Goal: Task Accomplishment & Management: Use online tool/utility

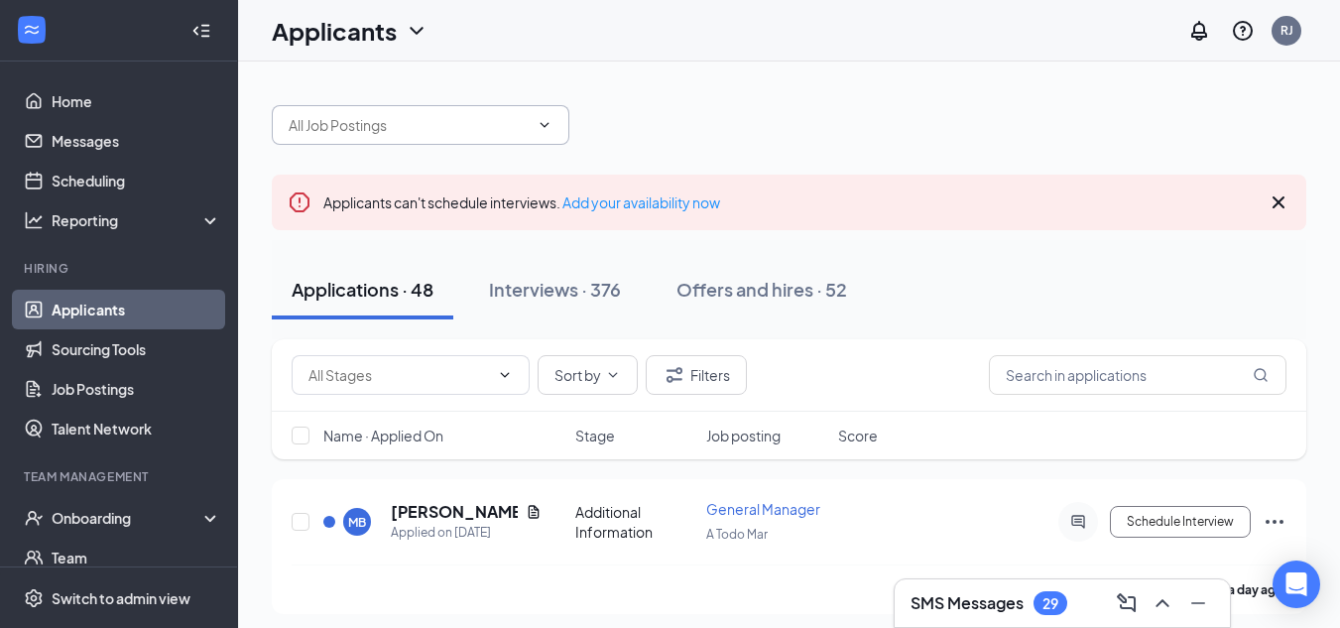
click at [522, 126] on input "text" at bounding box center [409, 125] width 240 height 22
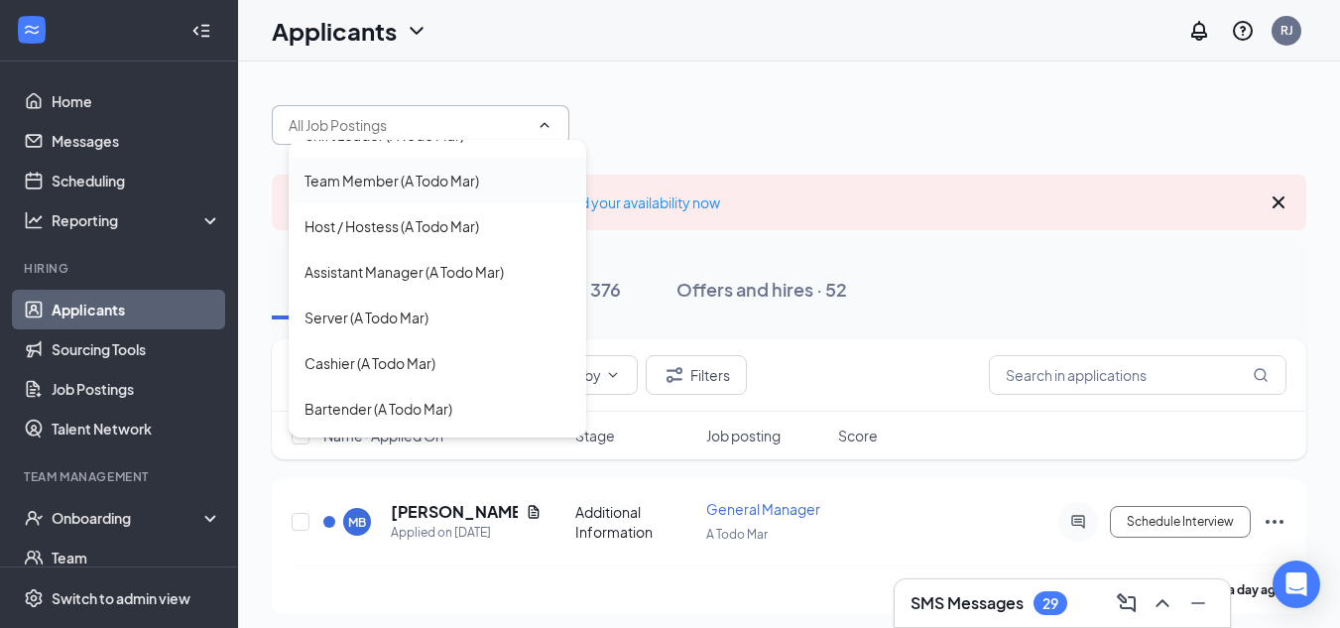
scroll to position [121, 0]
click at [390, 313] on div "Server (A Todo Mar)" at bounding box center [366, 315] width 124 height 22
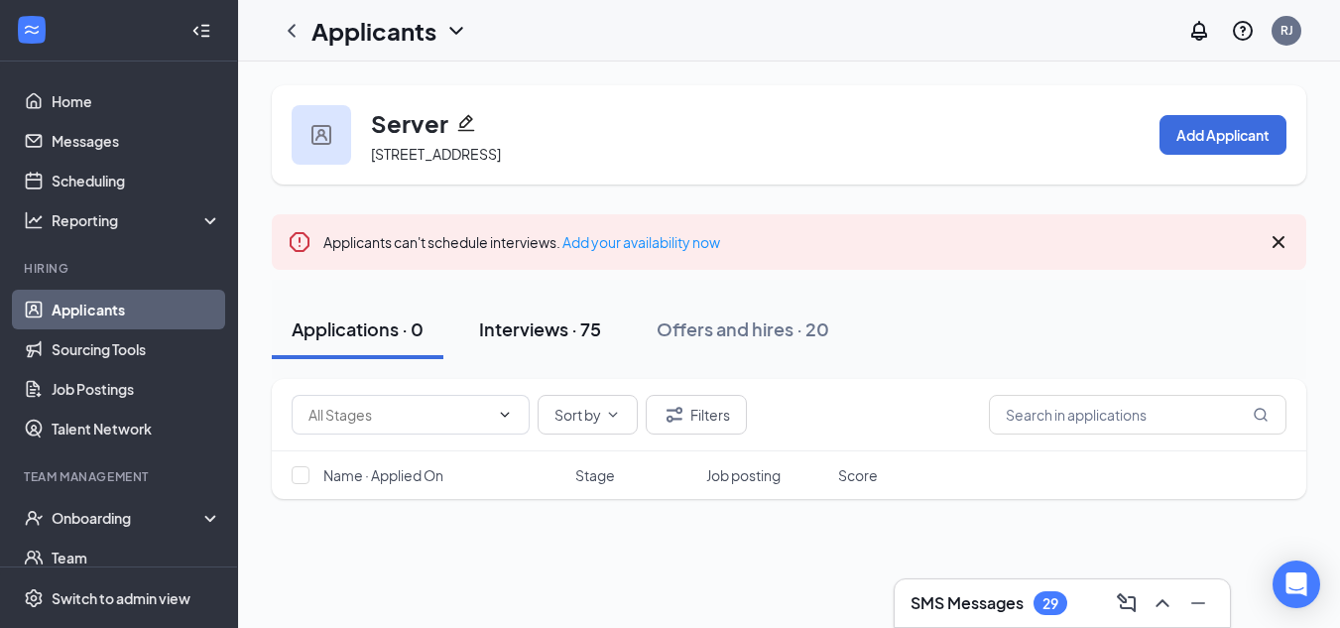
click at [580, 341] on div "Interviews · 75" at bounding box center [540, 328] width 122 height 25
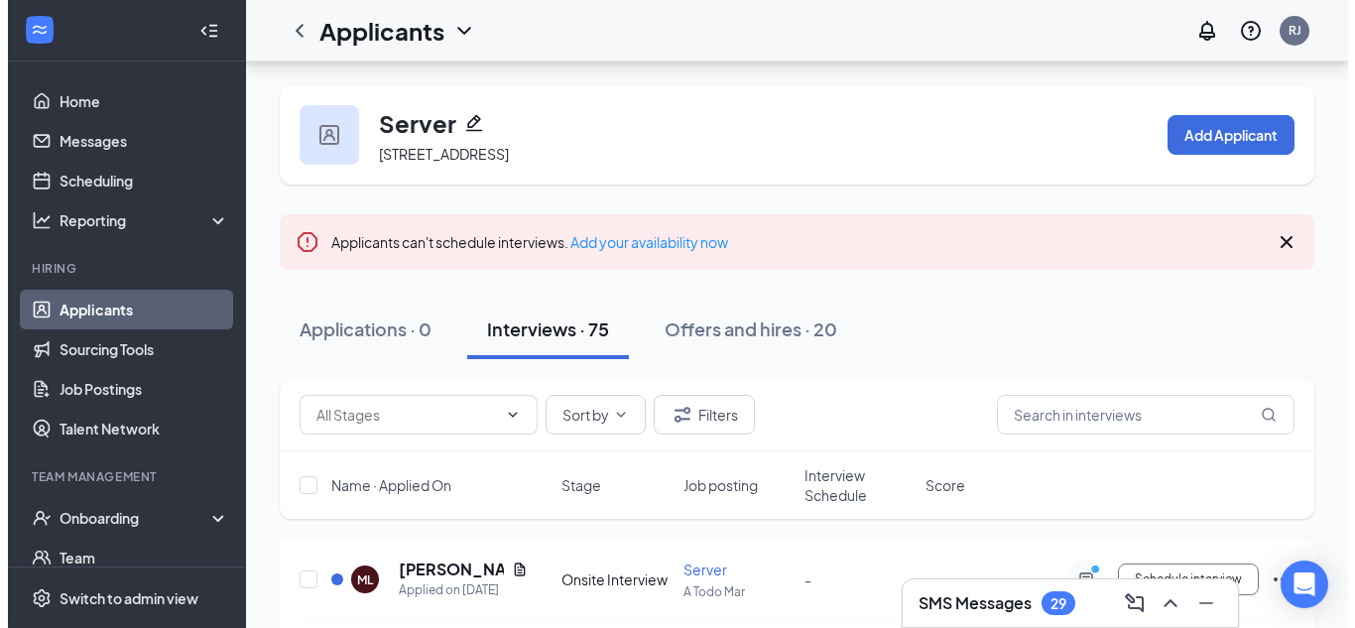
scroll to position [267, 0]
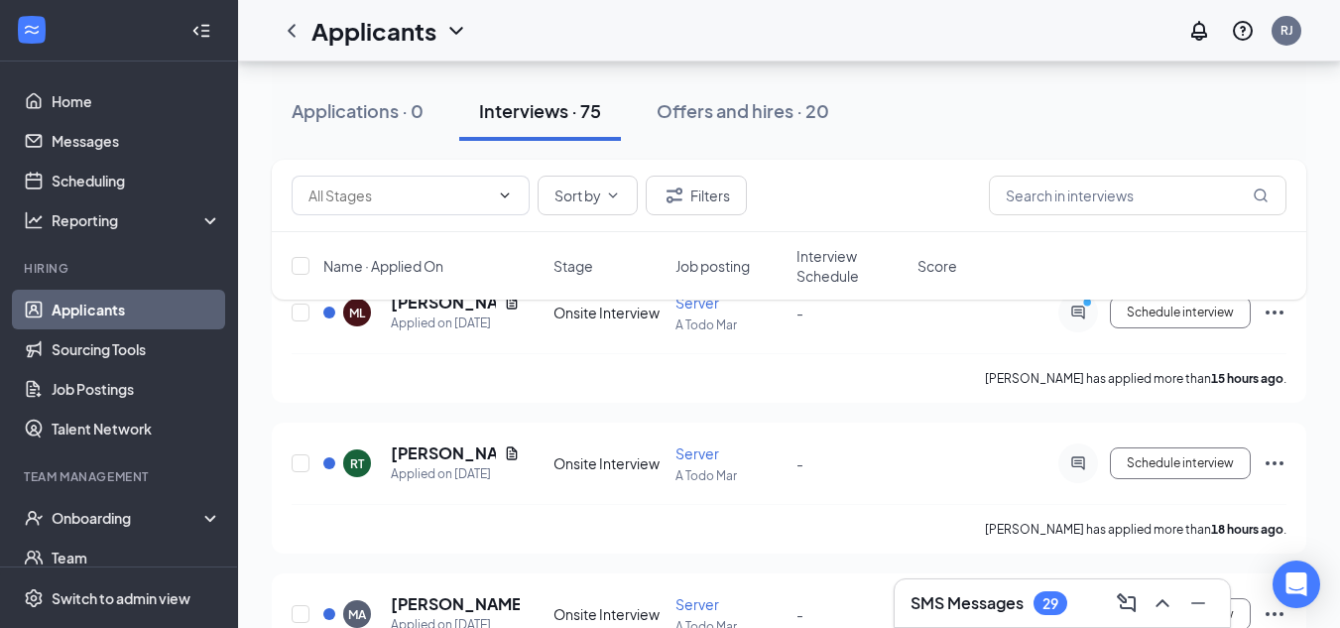
click at [424, 313] on div "Sort by Filters Name · Applied On Stage Job posting Interview Schedule Score" at bounding box center [789, 240] width 1034 height 160
click at [422, 313] on h5 "[PERSON_NAME]" at bounding box center [443, 303] width 105 height 22
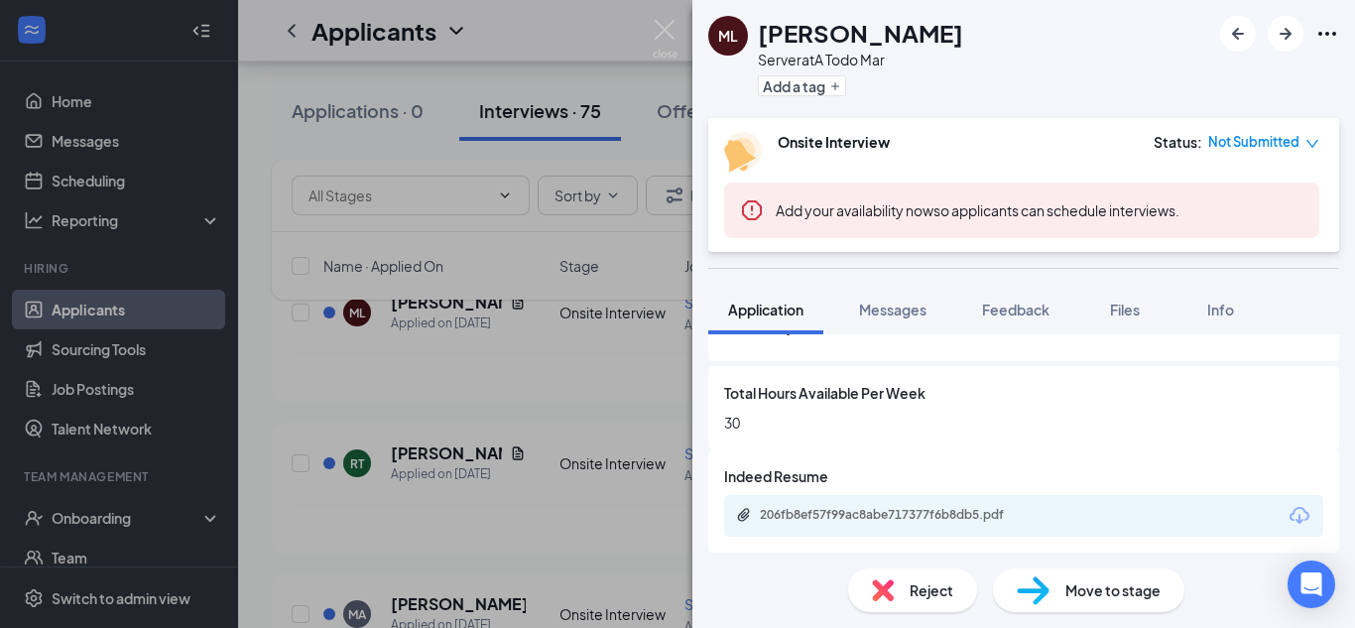
scroll to position [1063, 0]
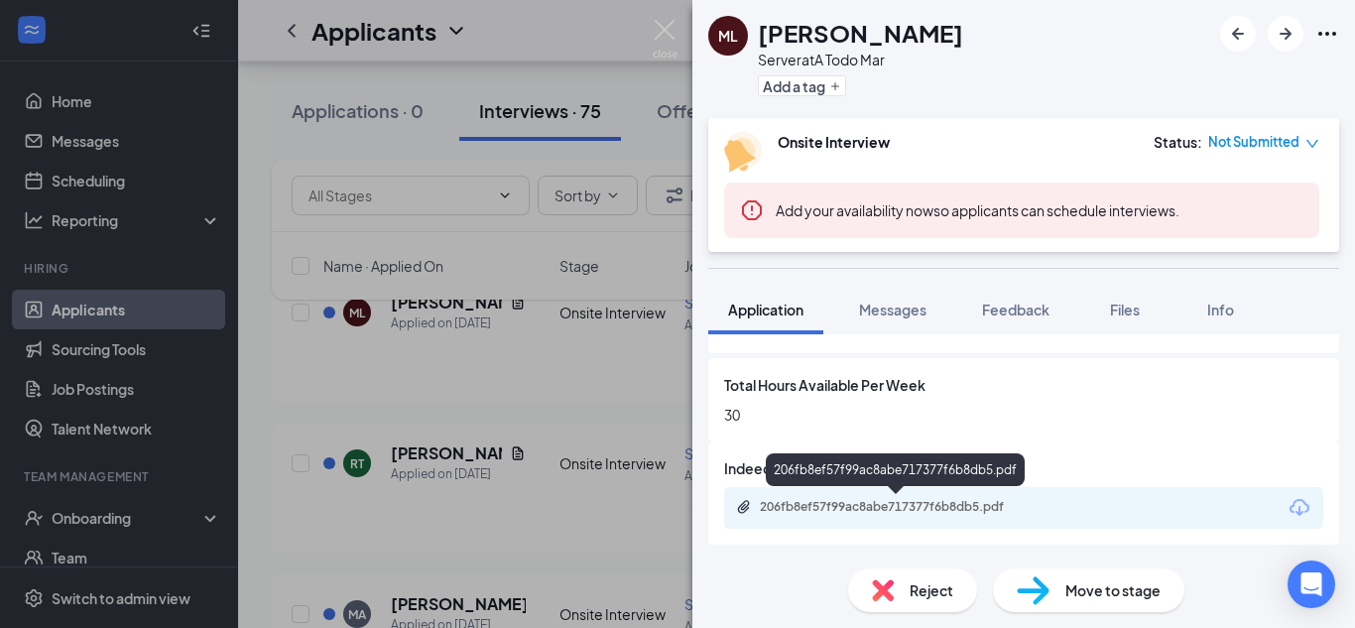
click at [958, 501] on div "206fb8ef57f99ac8abe717377f6b8db5.pdf" at bounding box center [899, 507] width 278 height 16
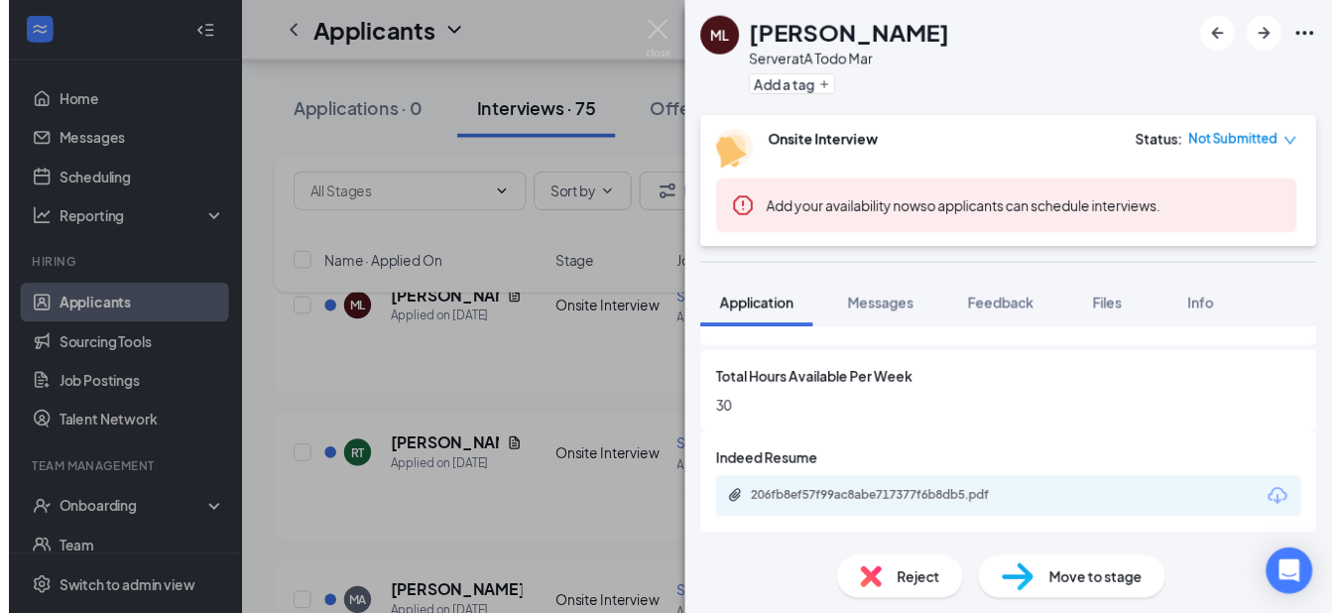
scroll to position [1056, 0]
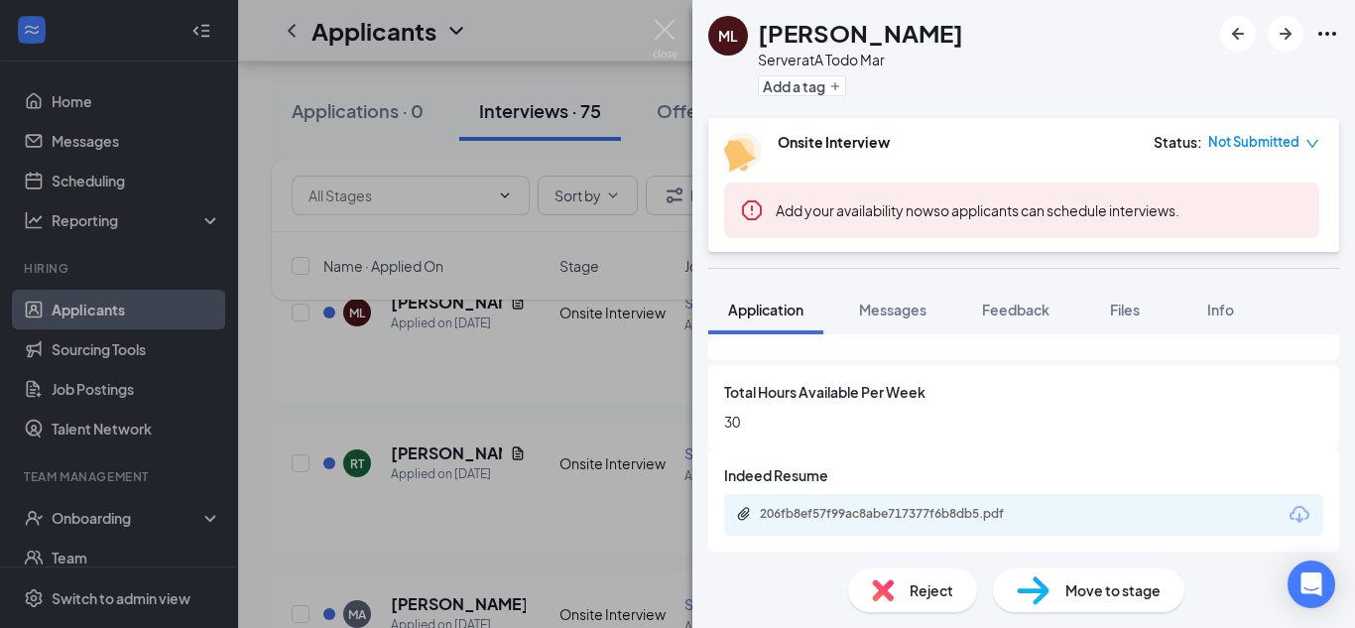
click at [399, 365] on div "ML [PERSON_NAME] Server at A Todo Mar Add a tag Onsite Interview Status : Not S…" at bounding box center [677, 314] width 1355 height 628
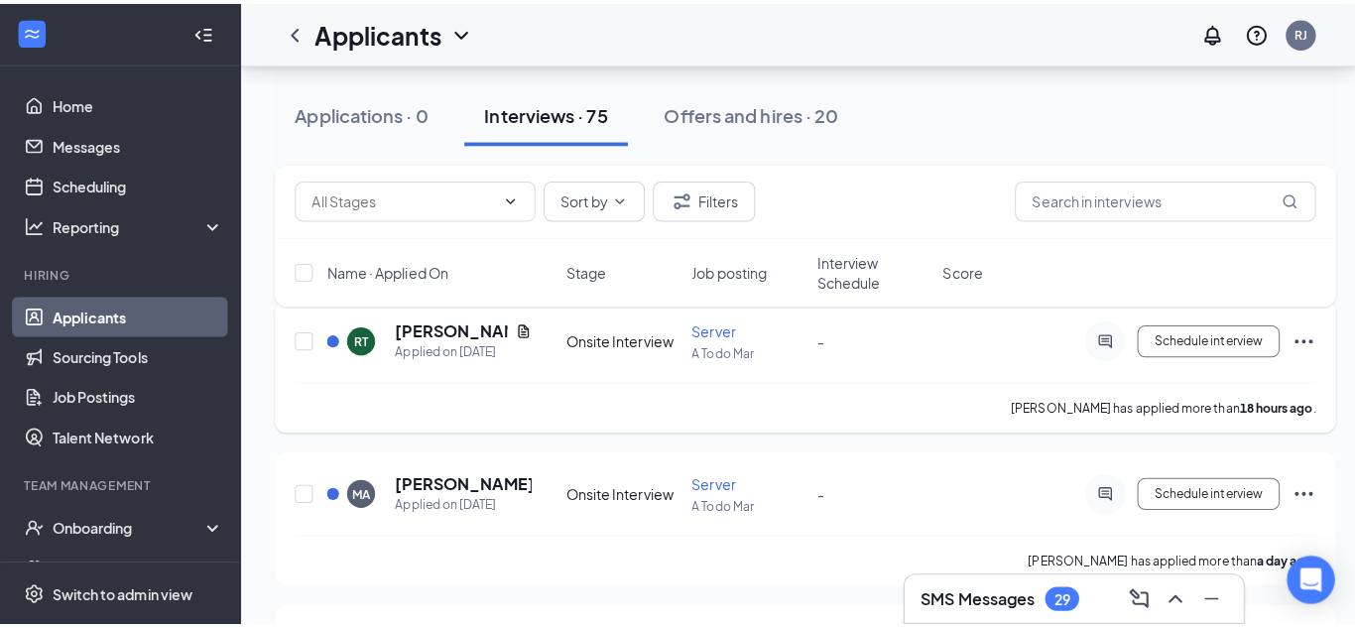
scroll to position [396, 0]
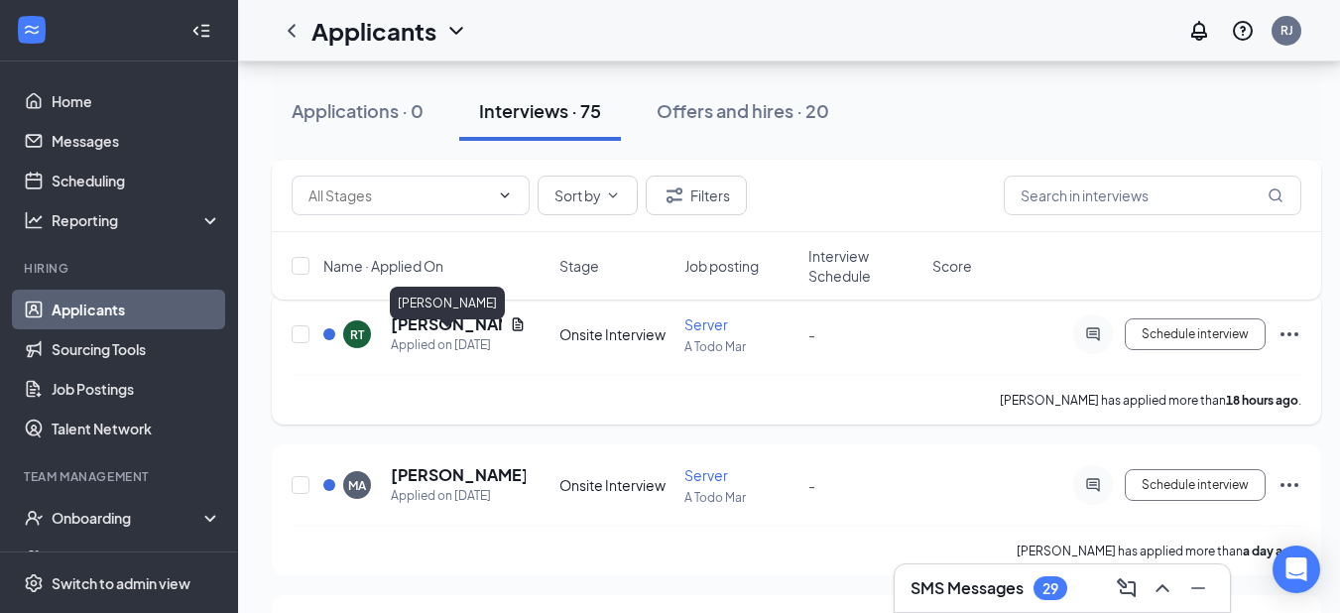
click at [419, 335] on h5 "[PERSON_NAME]" at bounding box center [446, 324] width 111 height 22
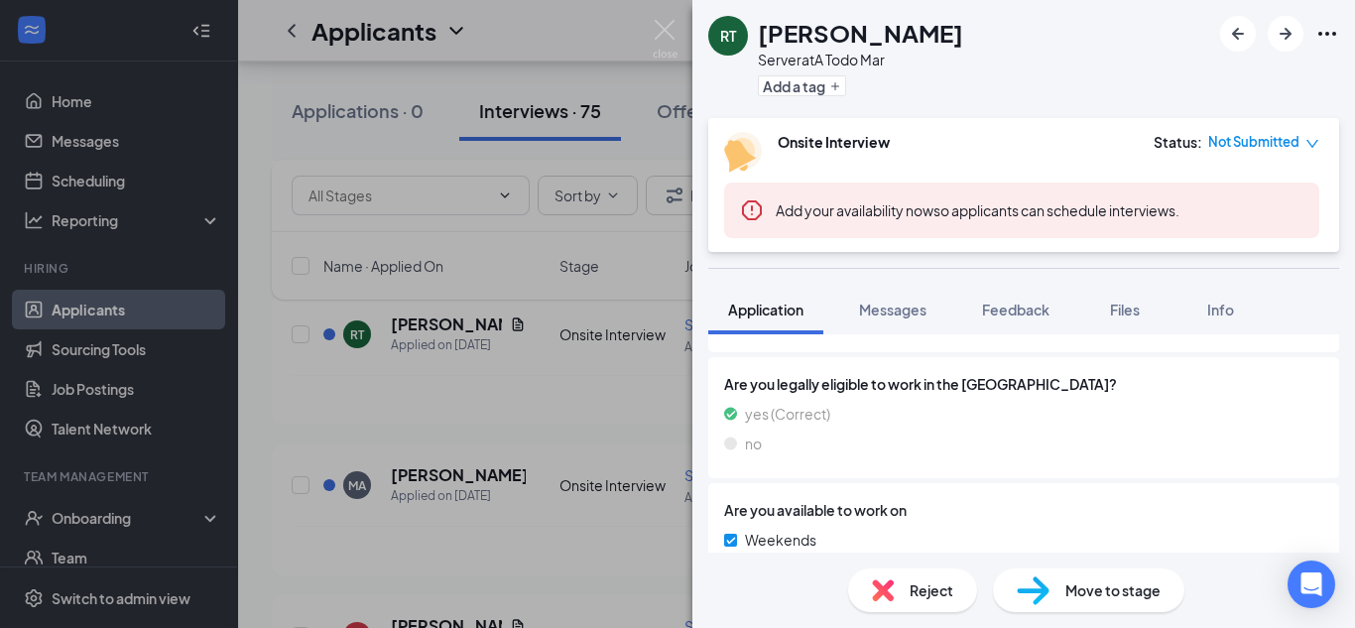
scroll to position [1063, 0]
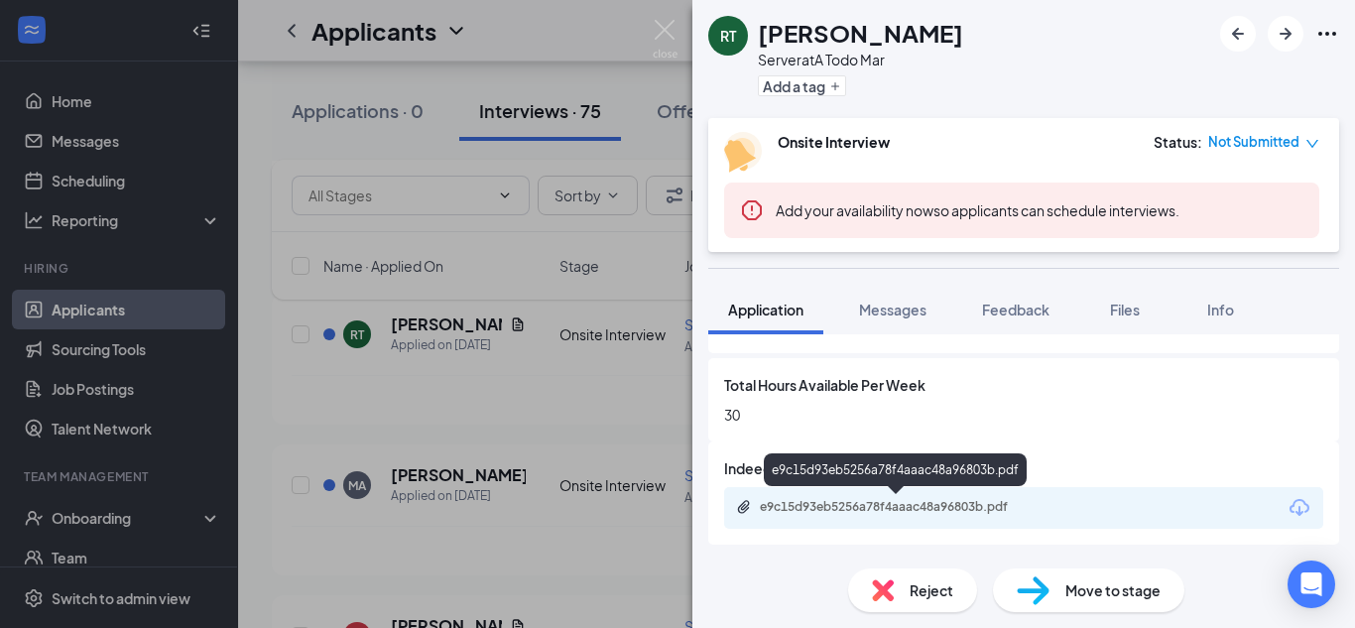
click at [841, 512] on div "e9c15d93eb5256a78f4aaac48a96803b.pdf" at bounding box center [899, 507] width 278 height 16
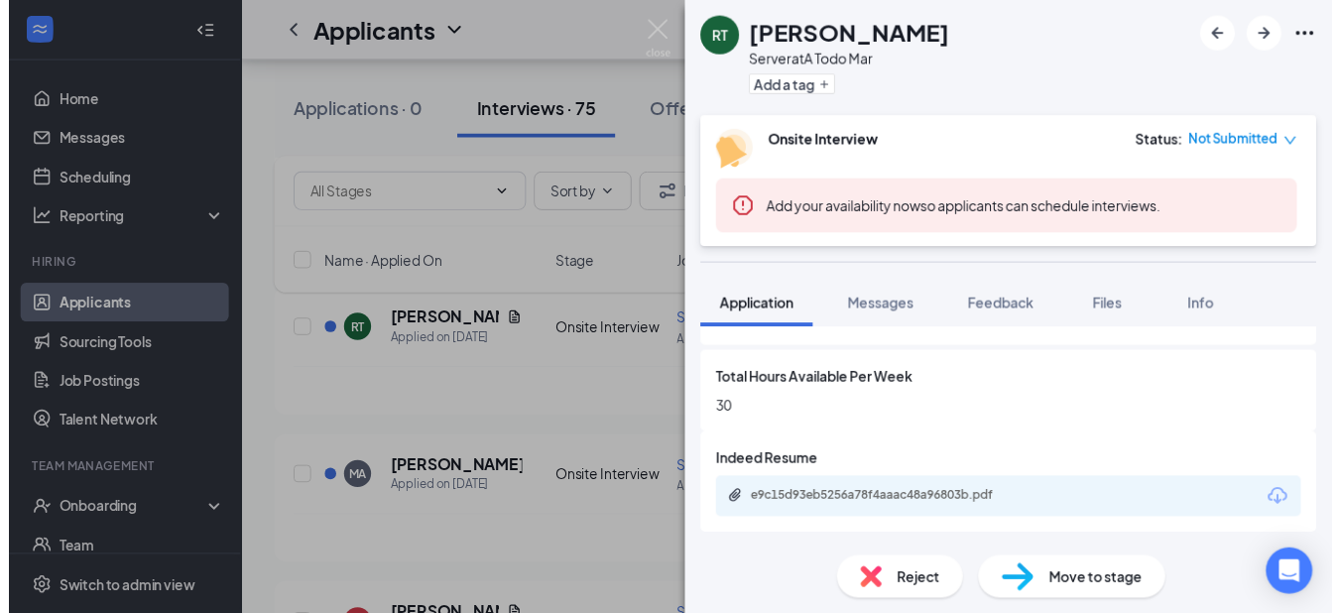
scroll to position [1056, 0]
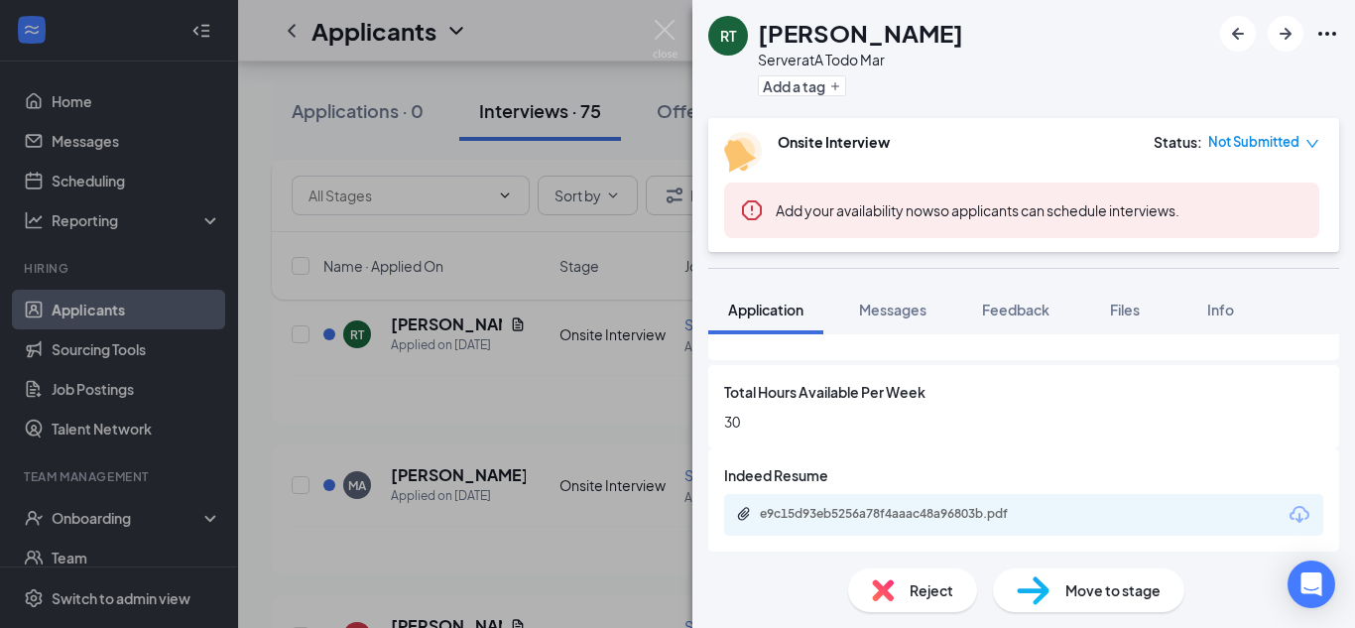
click at [321, 402] on div "RT [PERSON_NAME] Server at A Todo Mar Add a tag Onsite Interview Status : Not S…" at bounding box center [677, 314] width 1355 height 628
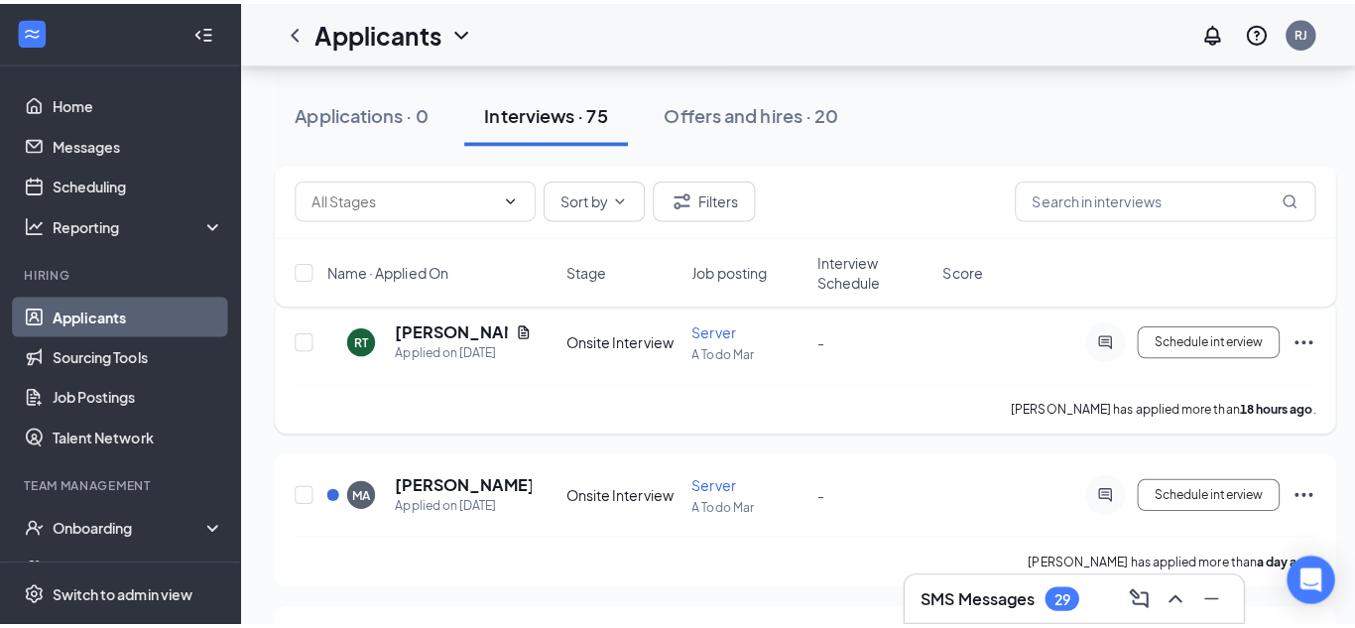
scroll to position [507, 0]
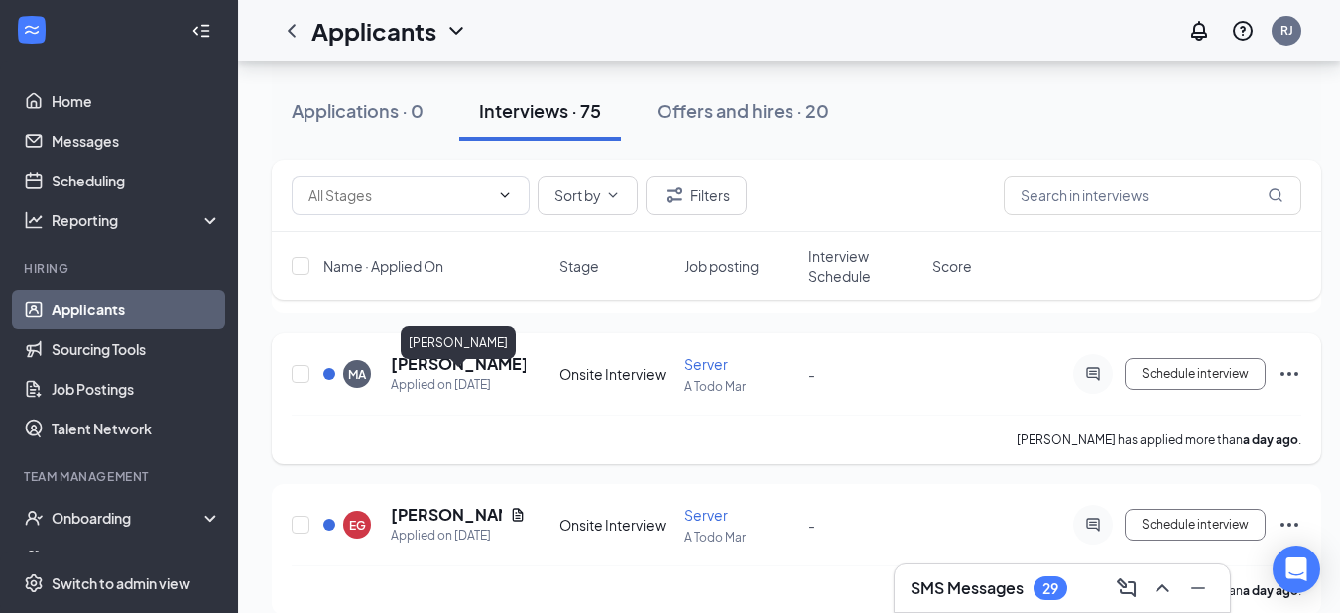
click at [414, 375] on h5 "[PERSON_NAME]" at bounding box center [458, 364] width 135 height 22
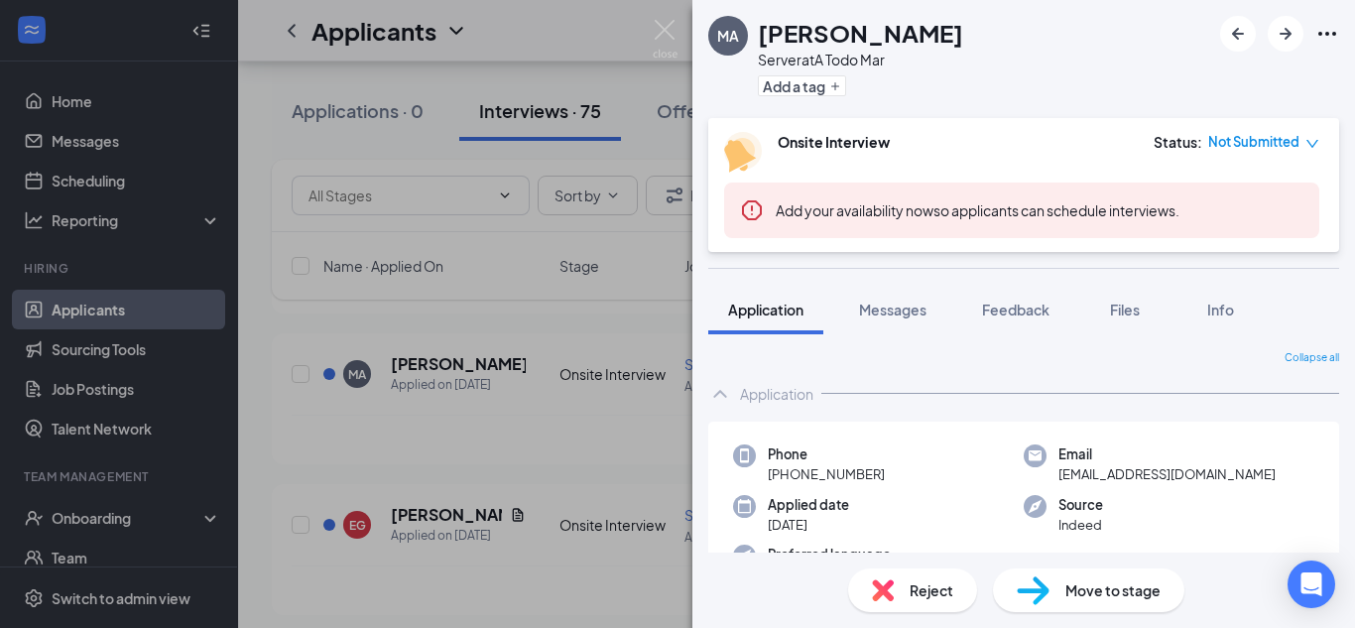
click at [609, 325] on div "MA [PERSON_NAME] Server at A Todo Mar Add a tag Onsite Interview Status : Not S…" at bounding box center [677, 314] width 1355 height 628
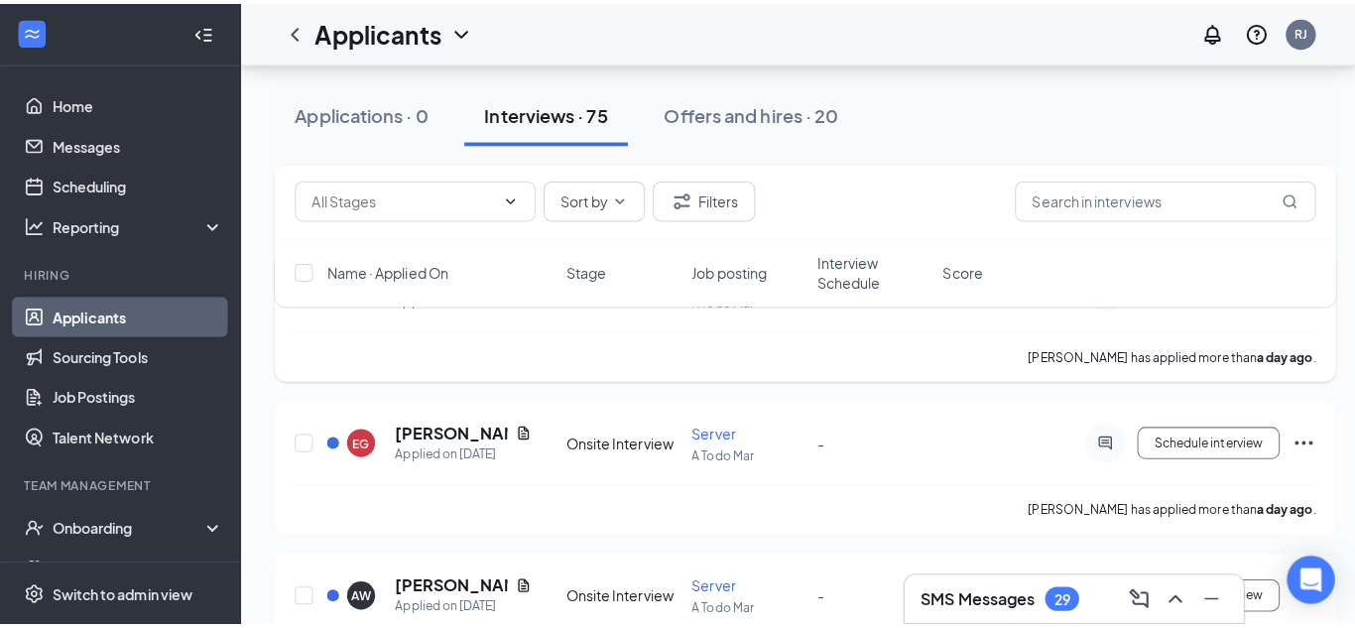
scroll to position [598, 0]
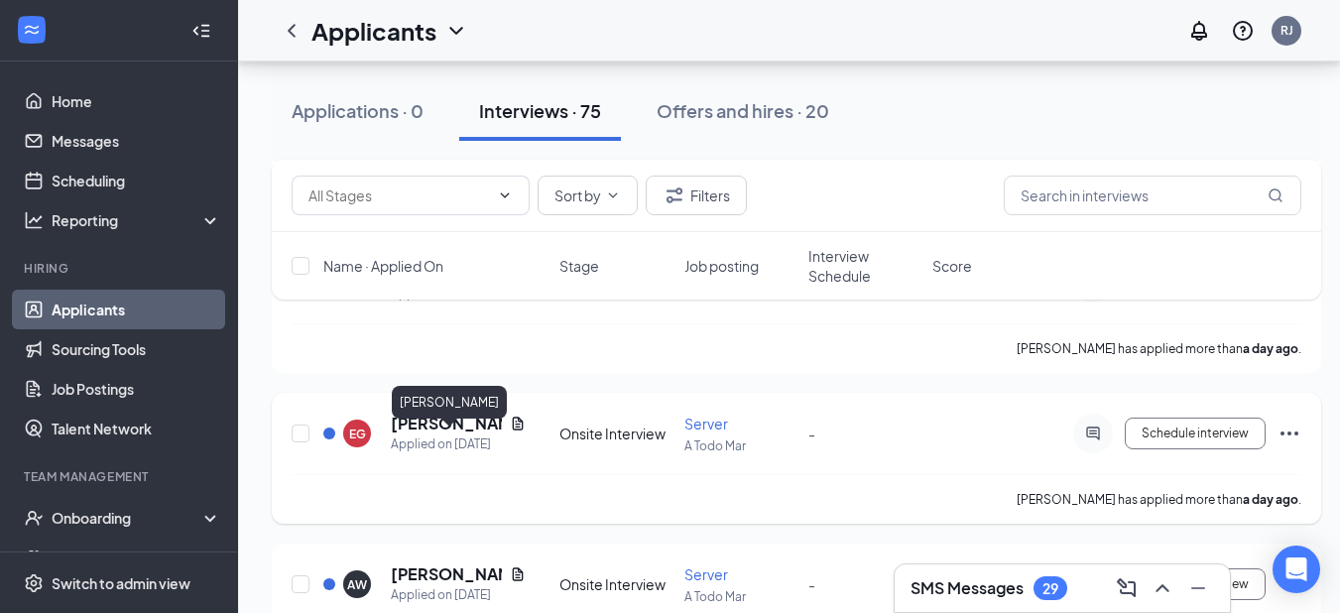
click at [437, 434] on h5 "[PERSON_NAME]" at bounding box center [446, 424] width 111 height 22
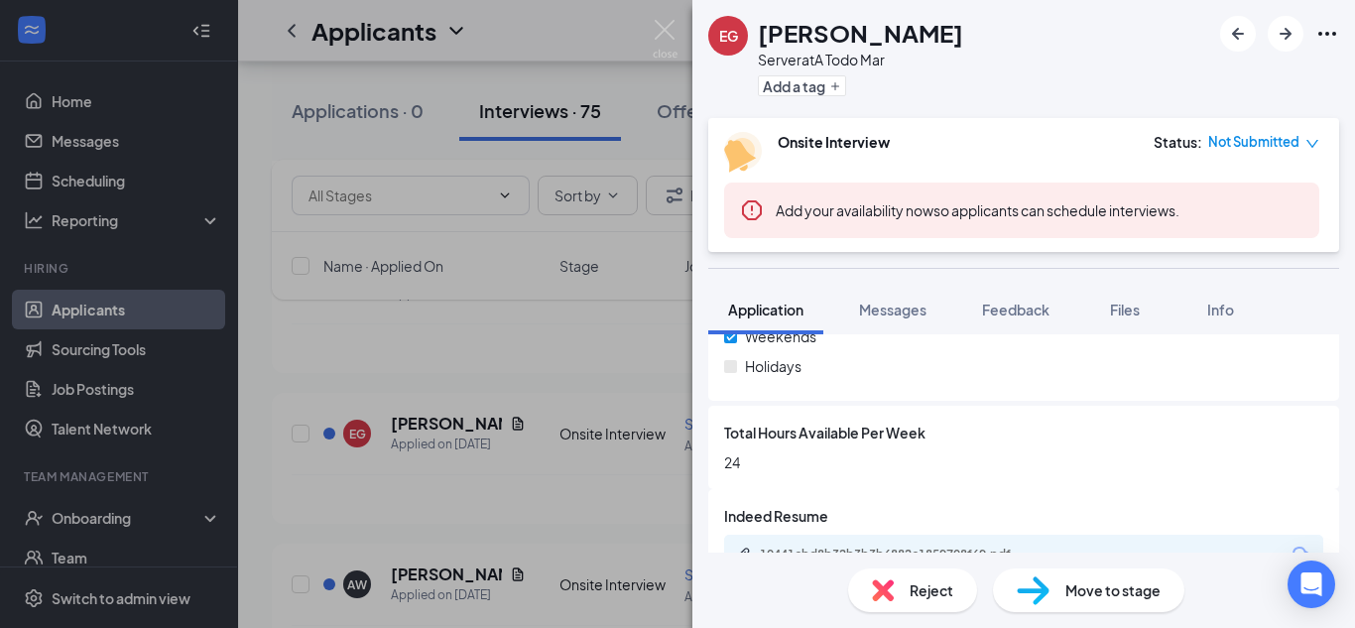
scroll to position [1063, 0]
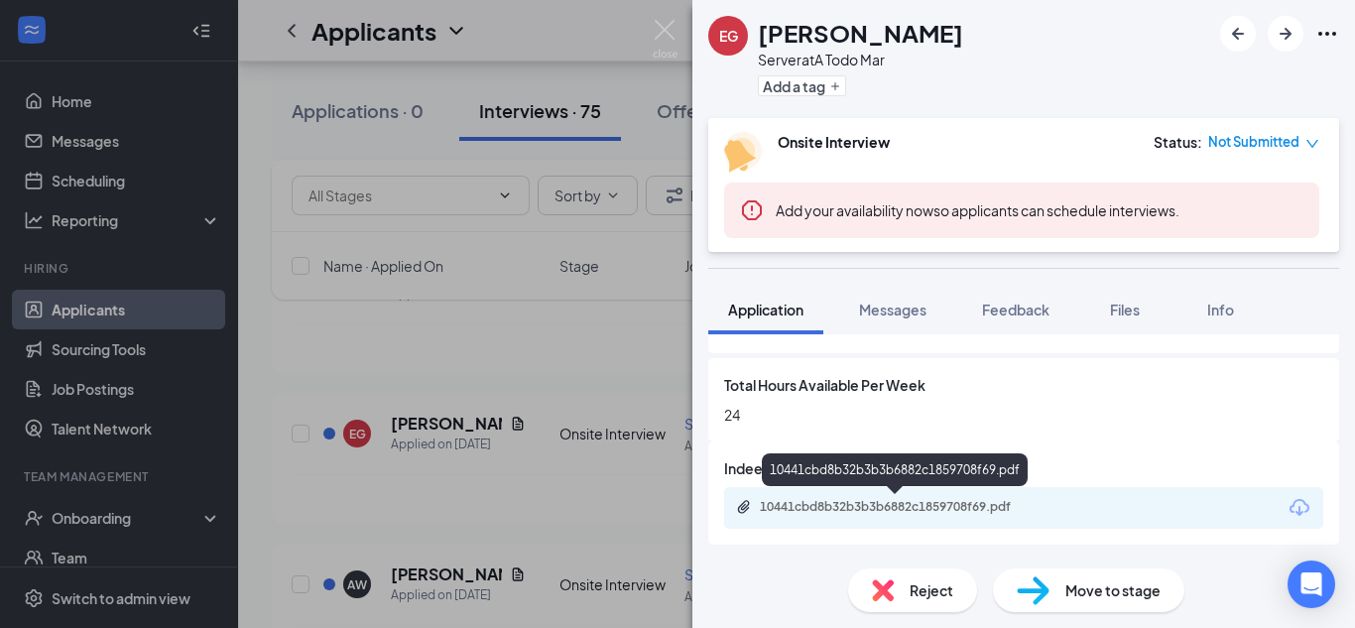
click at [954, 511] on div "10441cbd8b32b3b3b6882c1859708f69.pdf" at bounding box center [899, 507] width 278 height 16
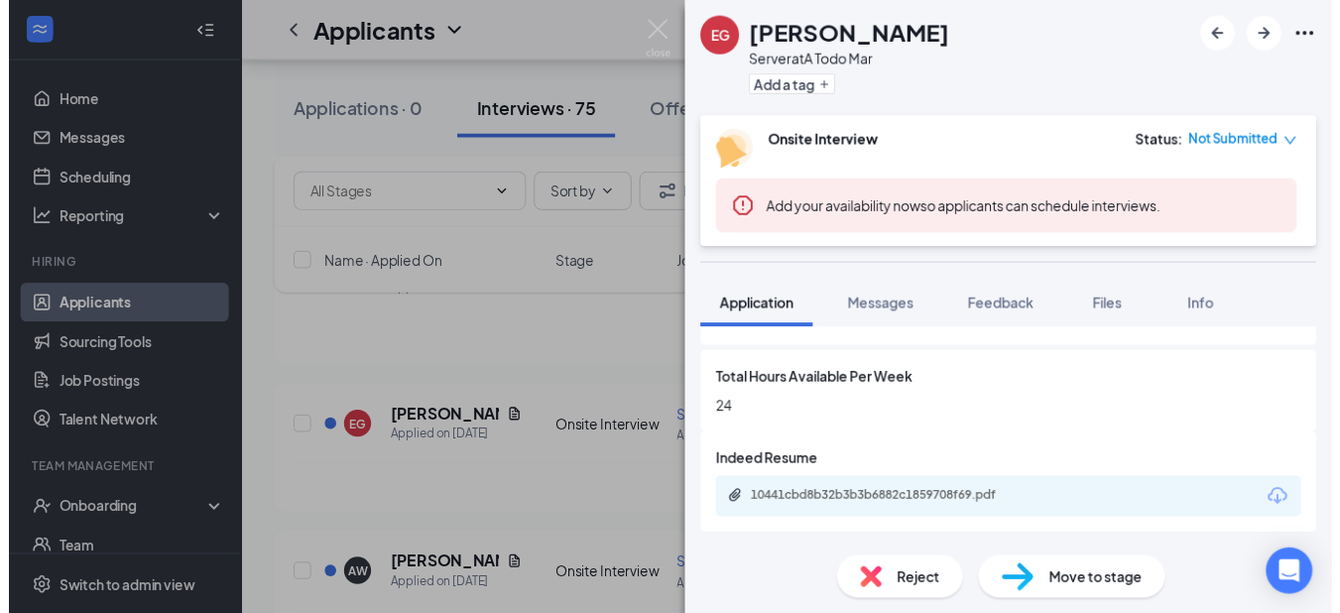
scroll to position [1056, 0]
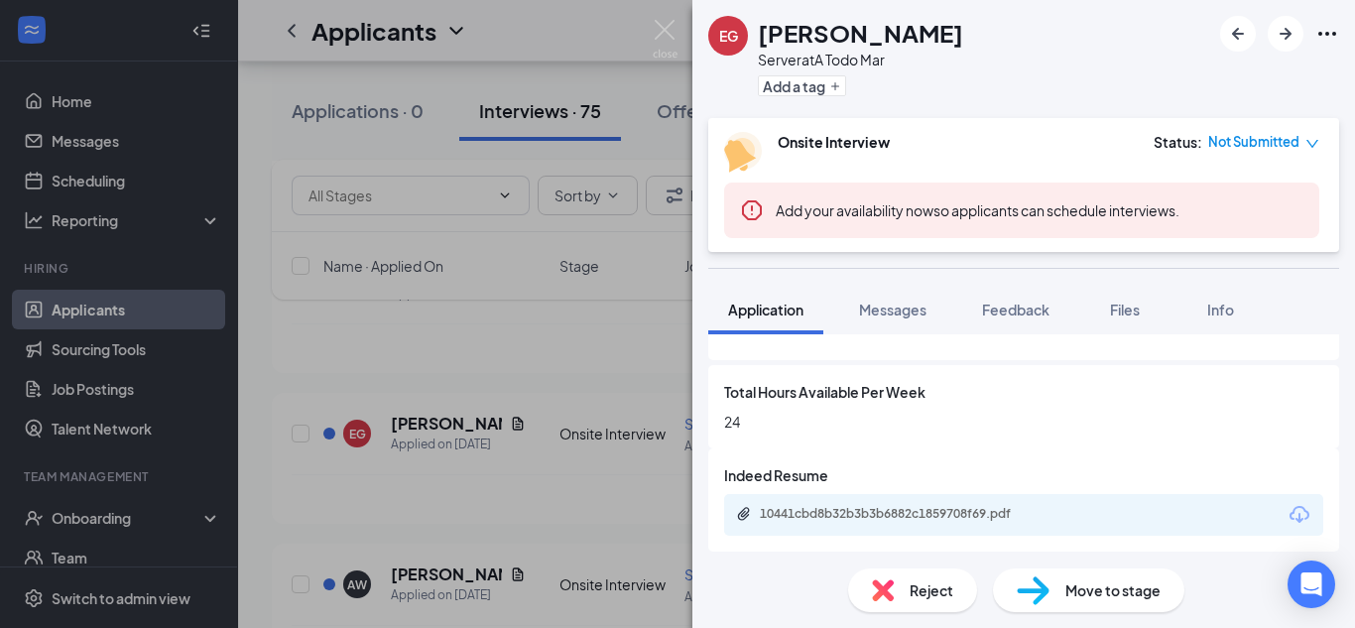
click at [494, 344] on div "EG [PERSON_NAME] Server at A Todo Mar Add a tag Onsite Interview Status : Not S…" at bounding box center [677, 314] width 1355 height 628
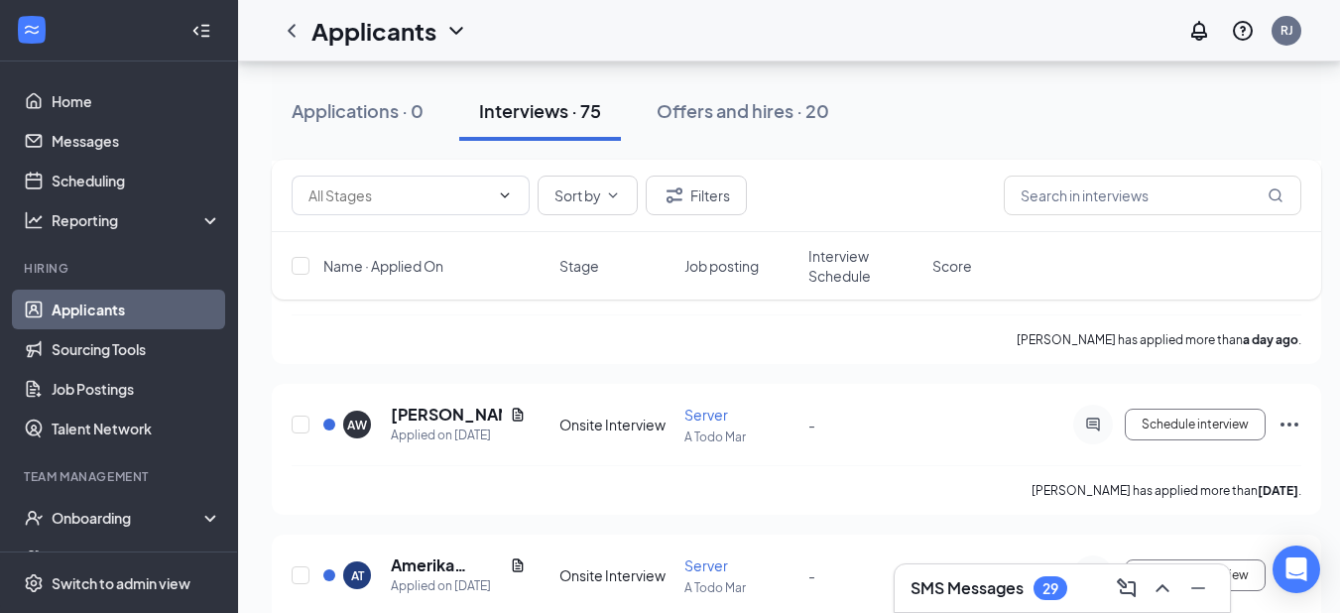
scroll to position [760, 0]
click at [419, 423] on h5 "[PERSON_NAME]" at bounding box center [446, 413] width 111 height 22
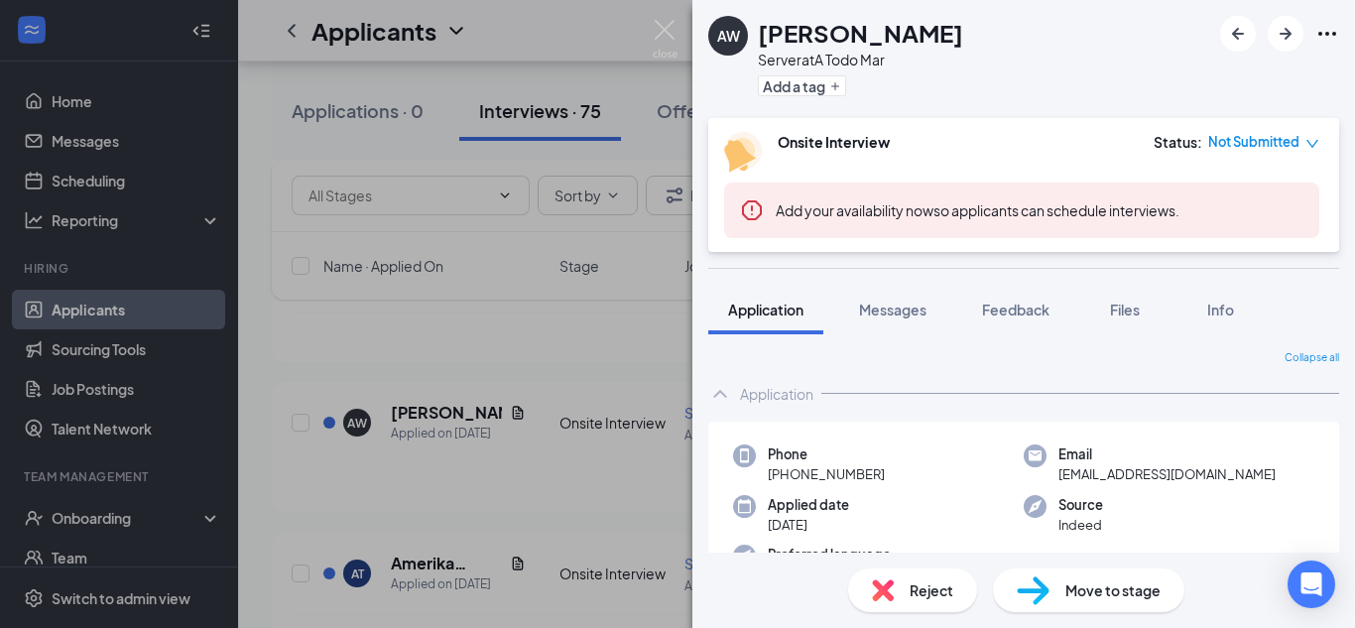
click at [619, 337] on div "AW [PERSON_NAME] Server at A Todo Mar Add a tag Onsite Interview Status : Not S…" at bounding box center [677, 314] width 1355 height 628
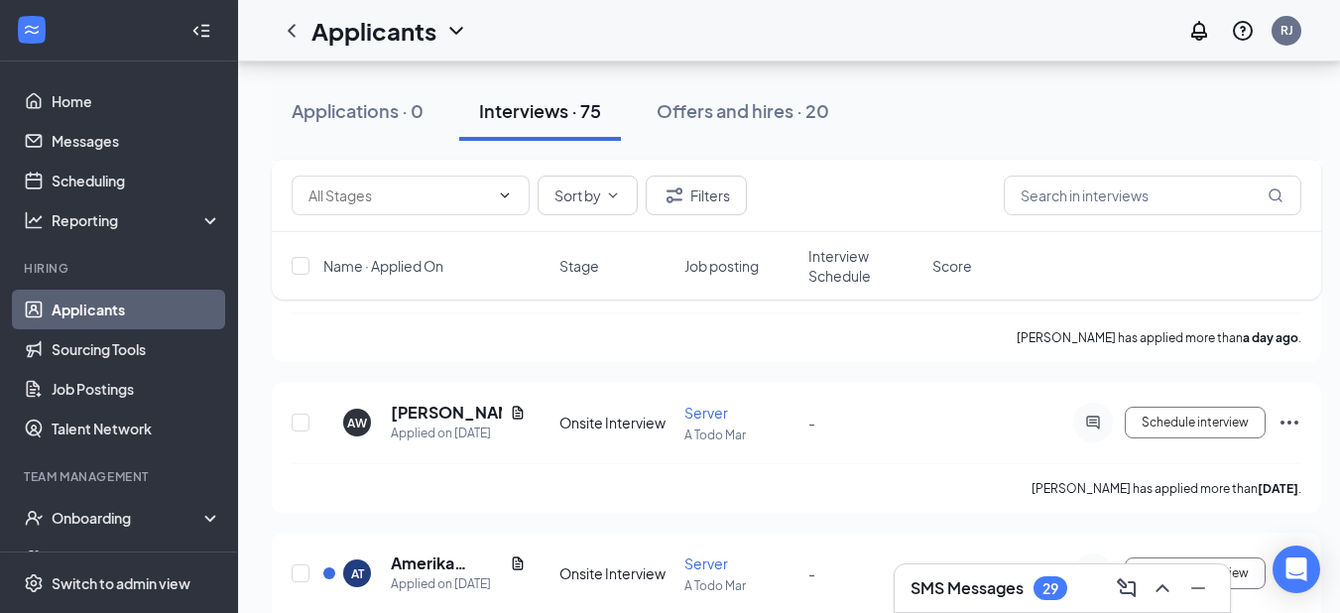
scroll to position [135, 0]
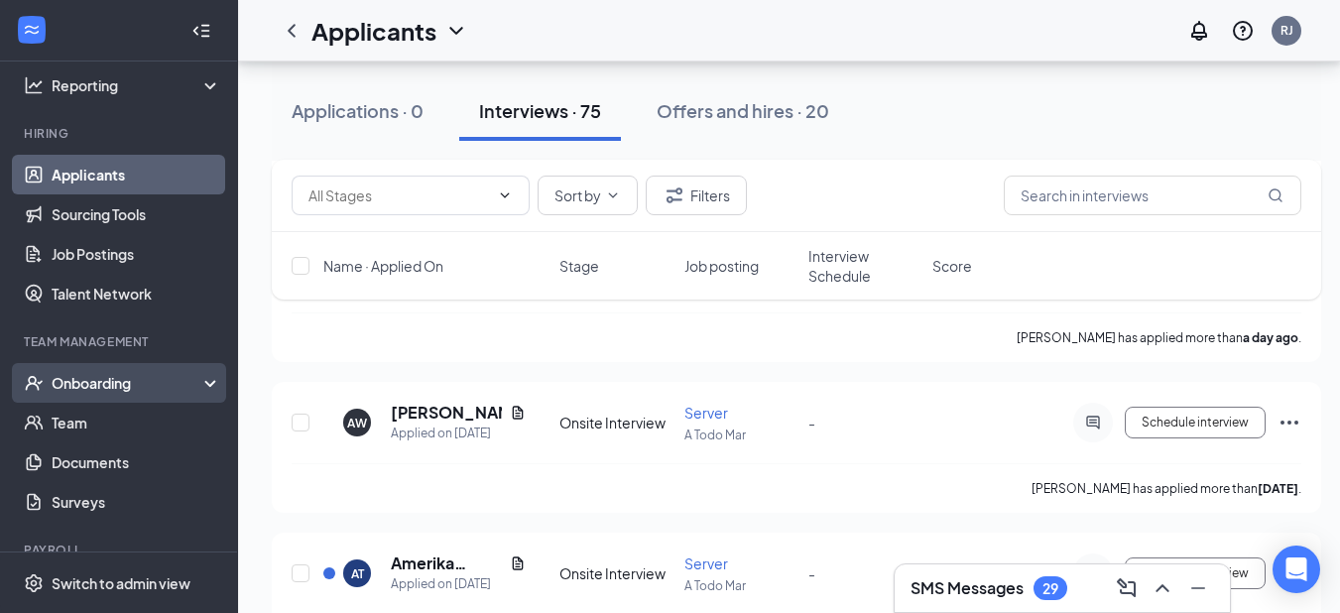
click at [100, 389] on div "Onboarding" at bounding box center [128, 383] width 153 height 20
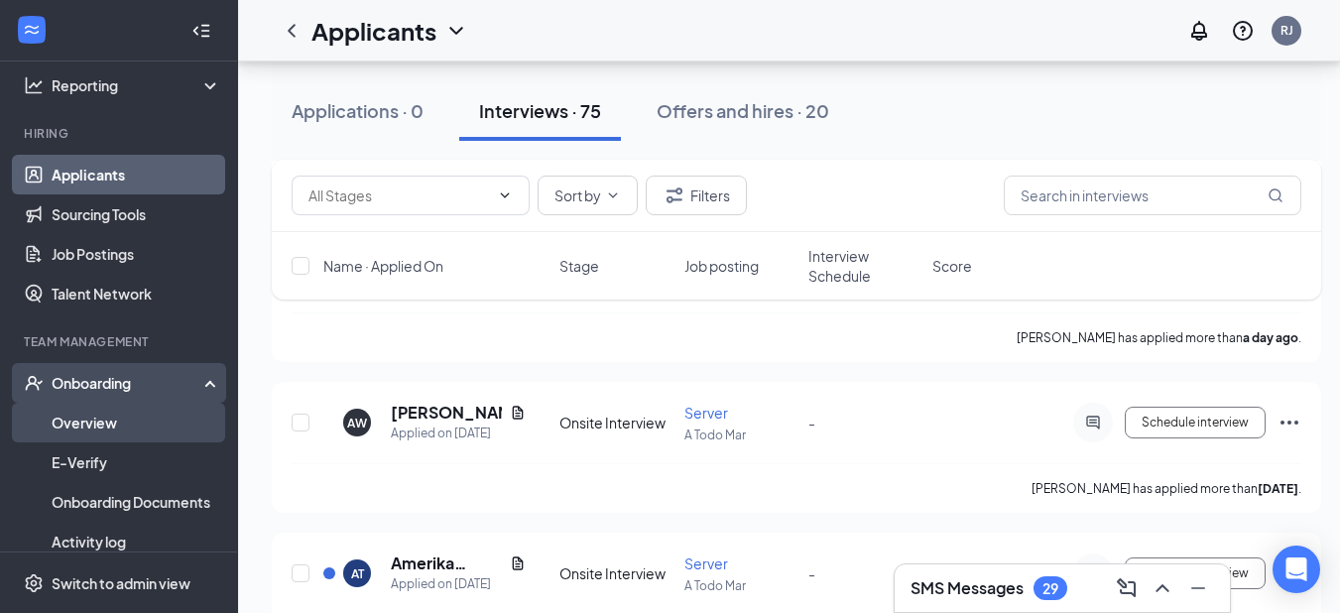
click at [100, 412] on link "Overview" at bounding box center [137, 423] width 170 height 40
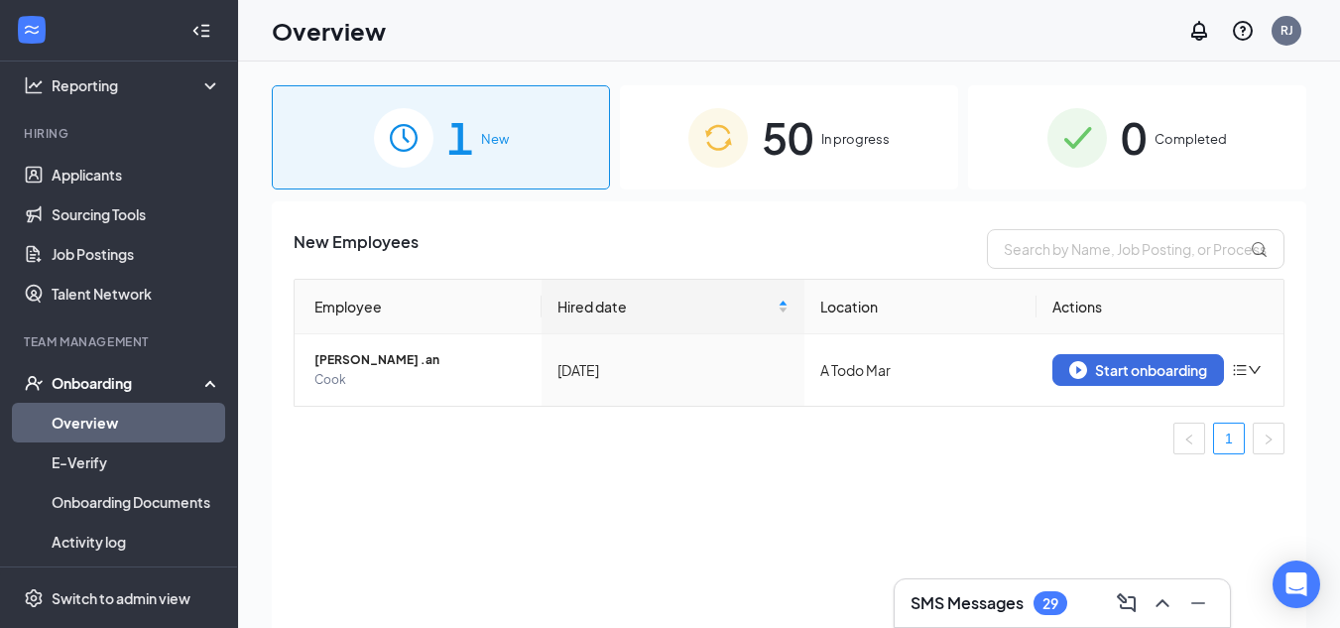
click at [798, 139] on span "50" at bounding box center [788, 137] width 52 height 68
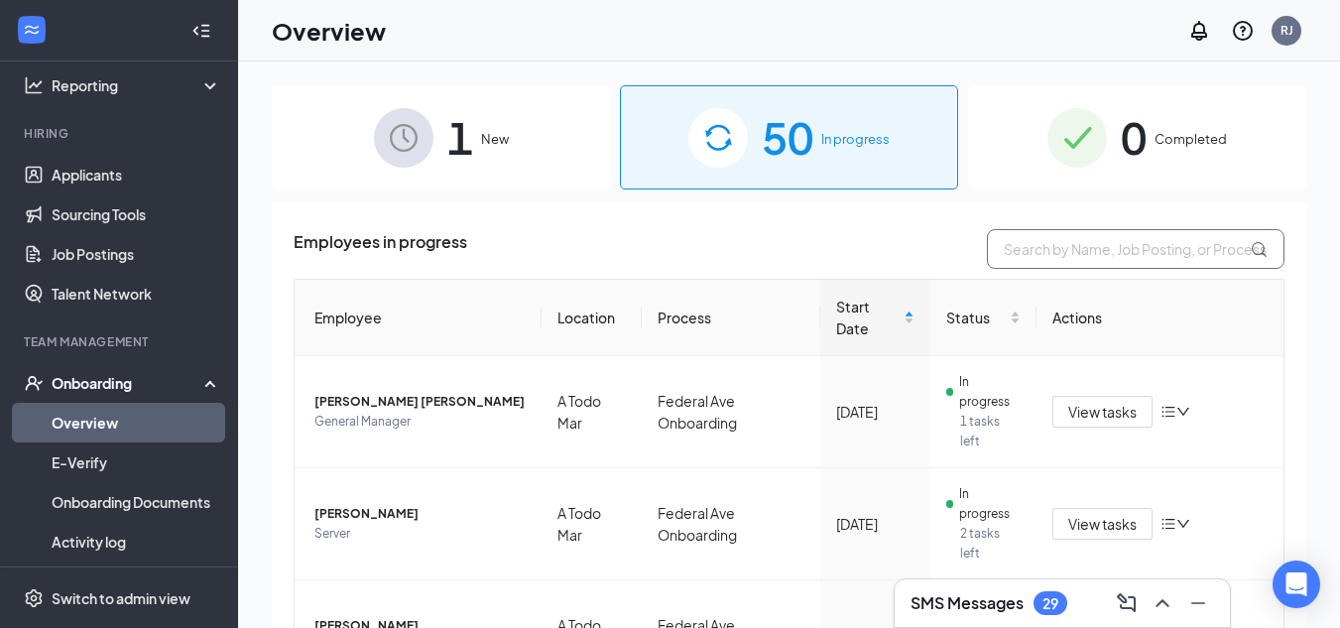
click at [1020, 244] on input "text" at bounding box center [1135, 249] width 297 height 40
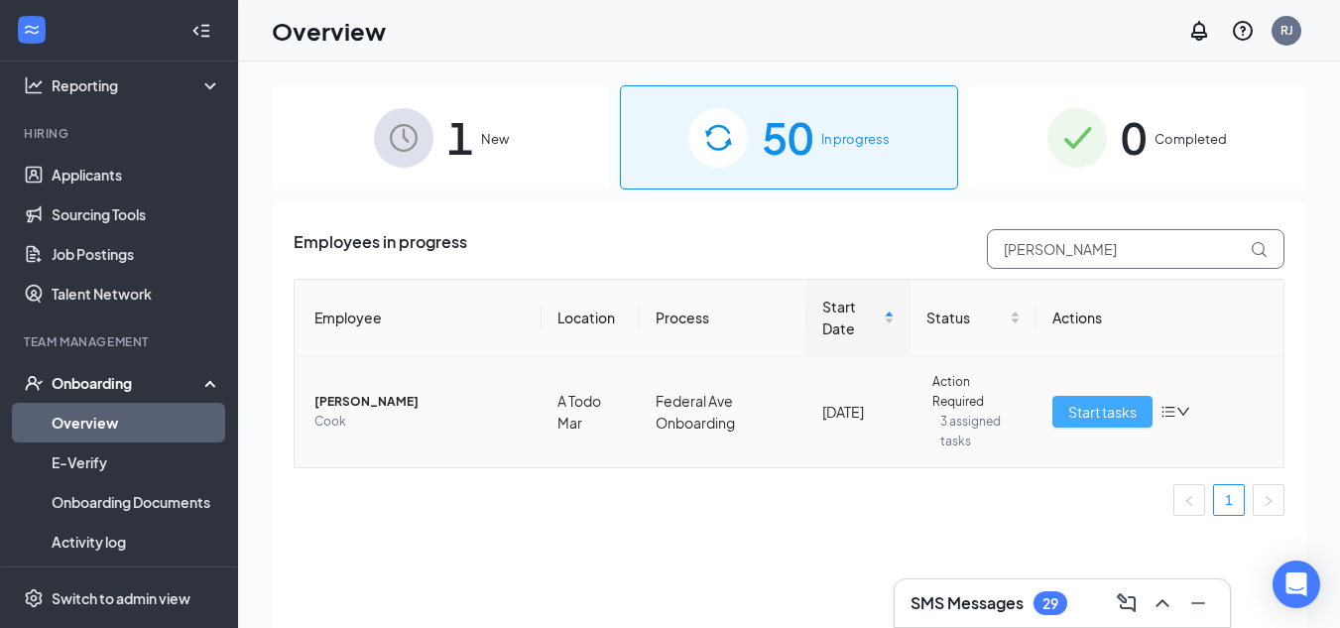
type input "[PERSON_NAME]"
click at [1109, 420] on span "Start tasks" at bounding box center [1102, 412] width 68 height 22
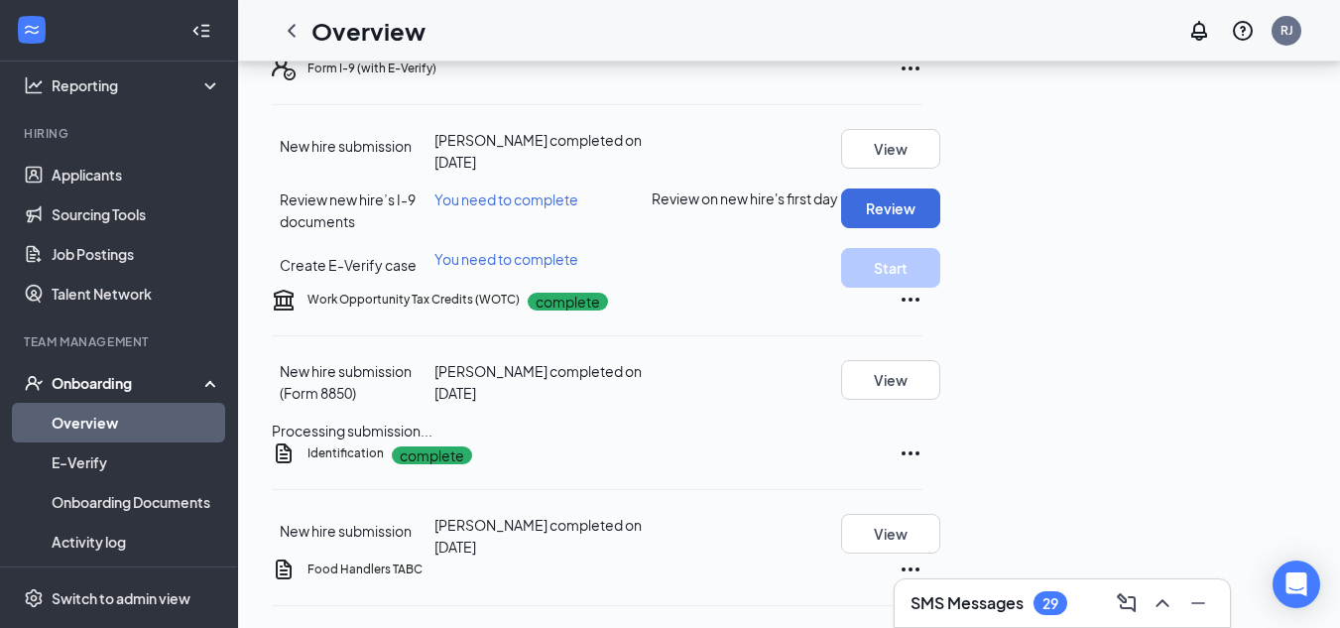
scroll to position [389, 0]
